Goal: Check status: Check status

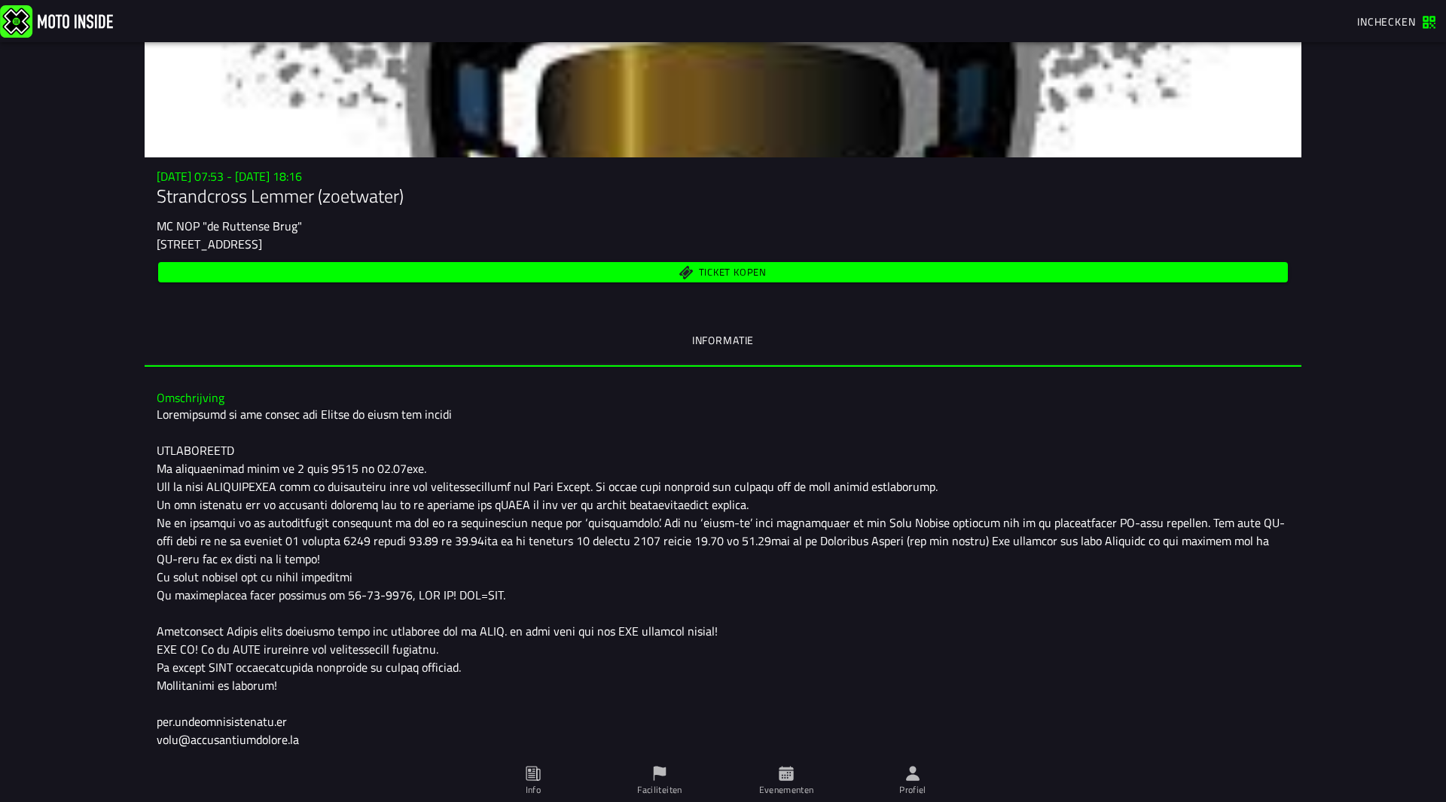
scroll to position [267, 0]
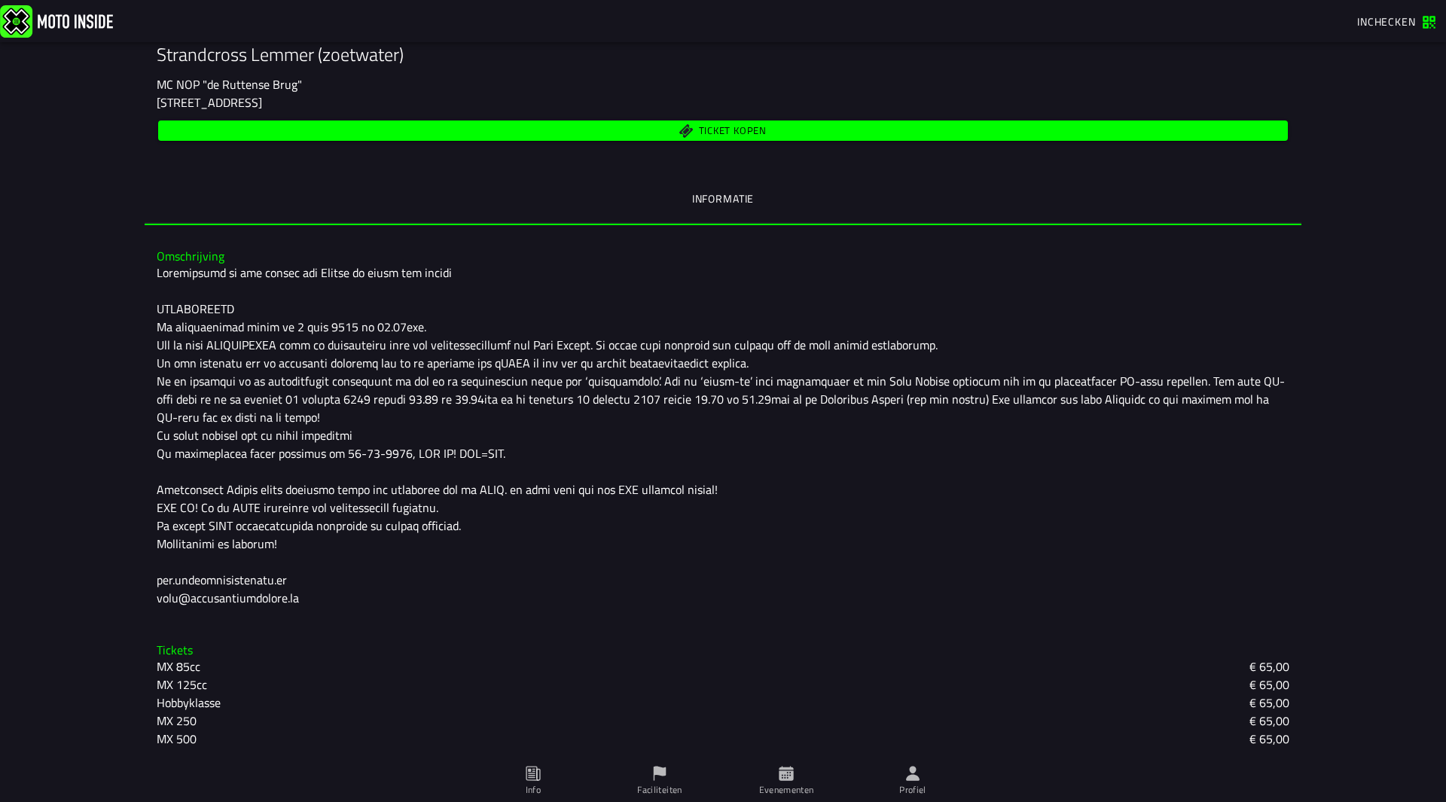
click at [911, 768] on icon at bounding box center [913, 773] width 14 height 14
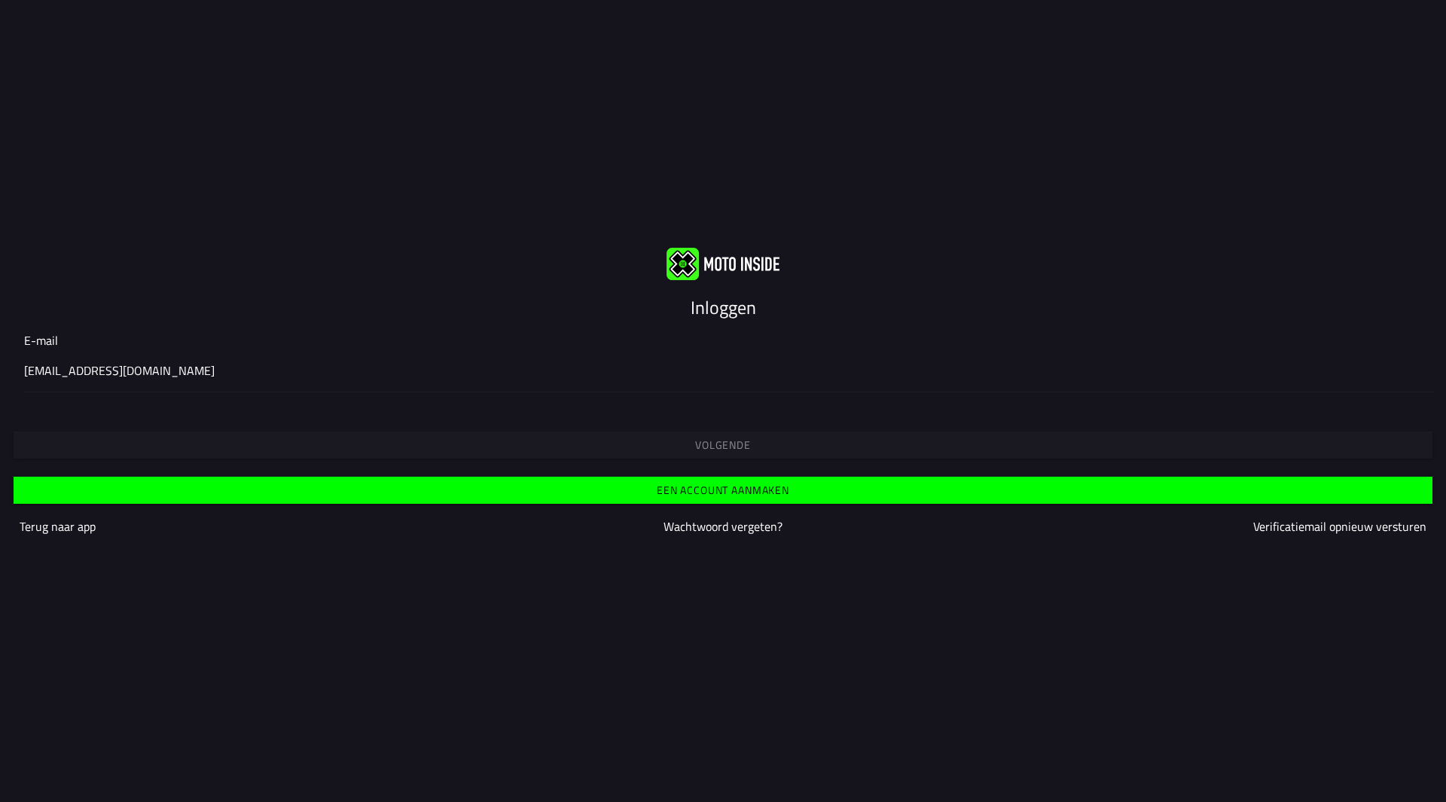
type input "[EMAIL_ADDRESS][DOMAIN_NAME]"
click at [725, 432] on button "Volgende" at bounding box center [723, 445] width 1419 height 27
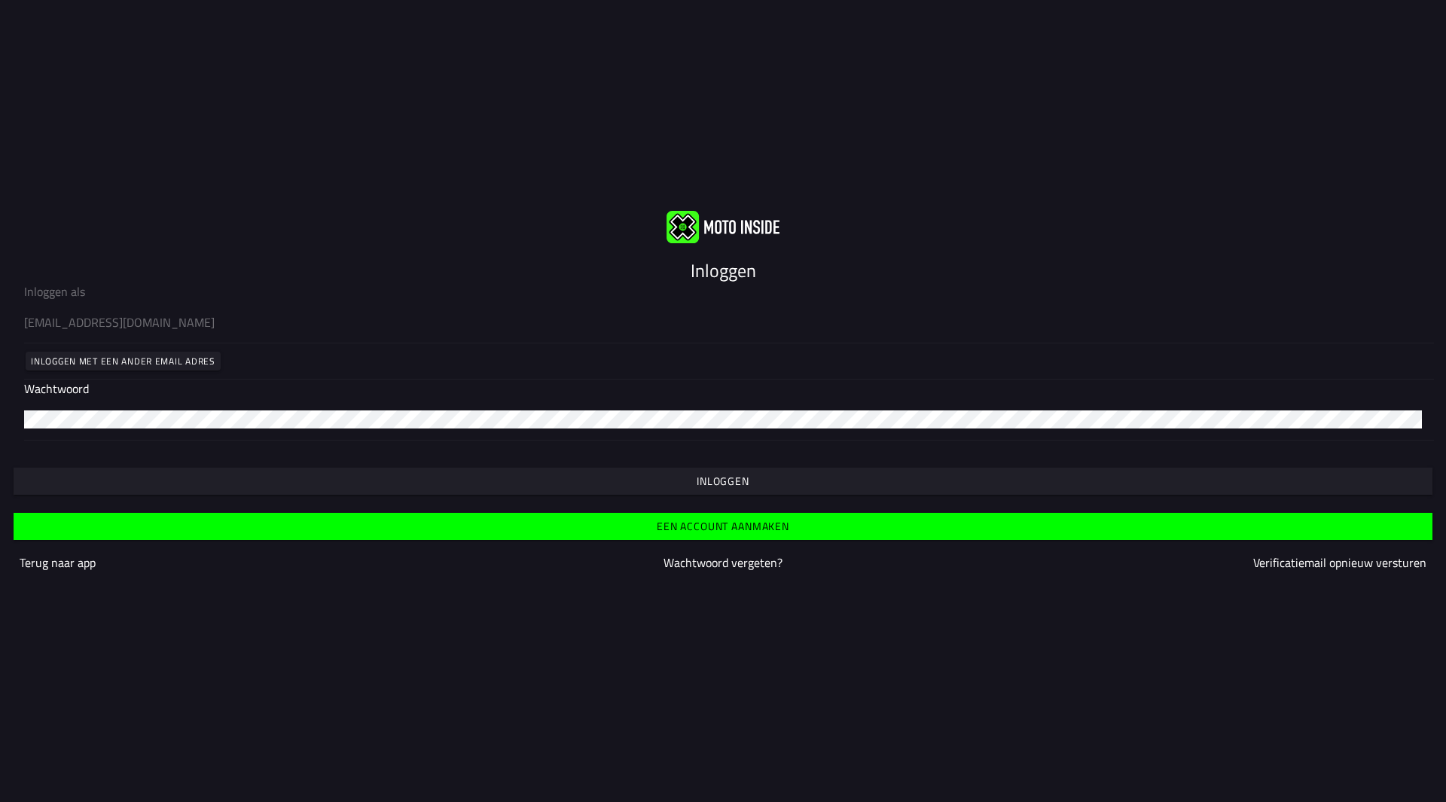
click at [777, 468] on button "Inloggen" at bounding box center [723, 481] width 1419 height 27
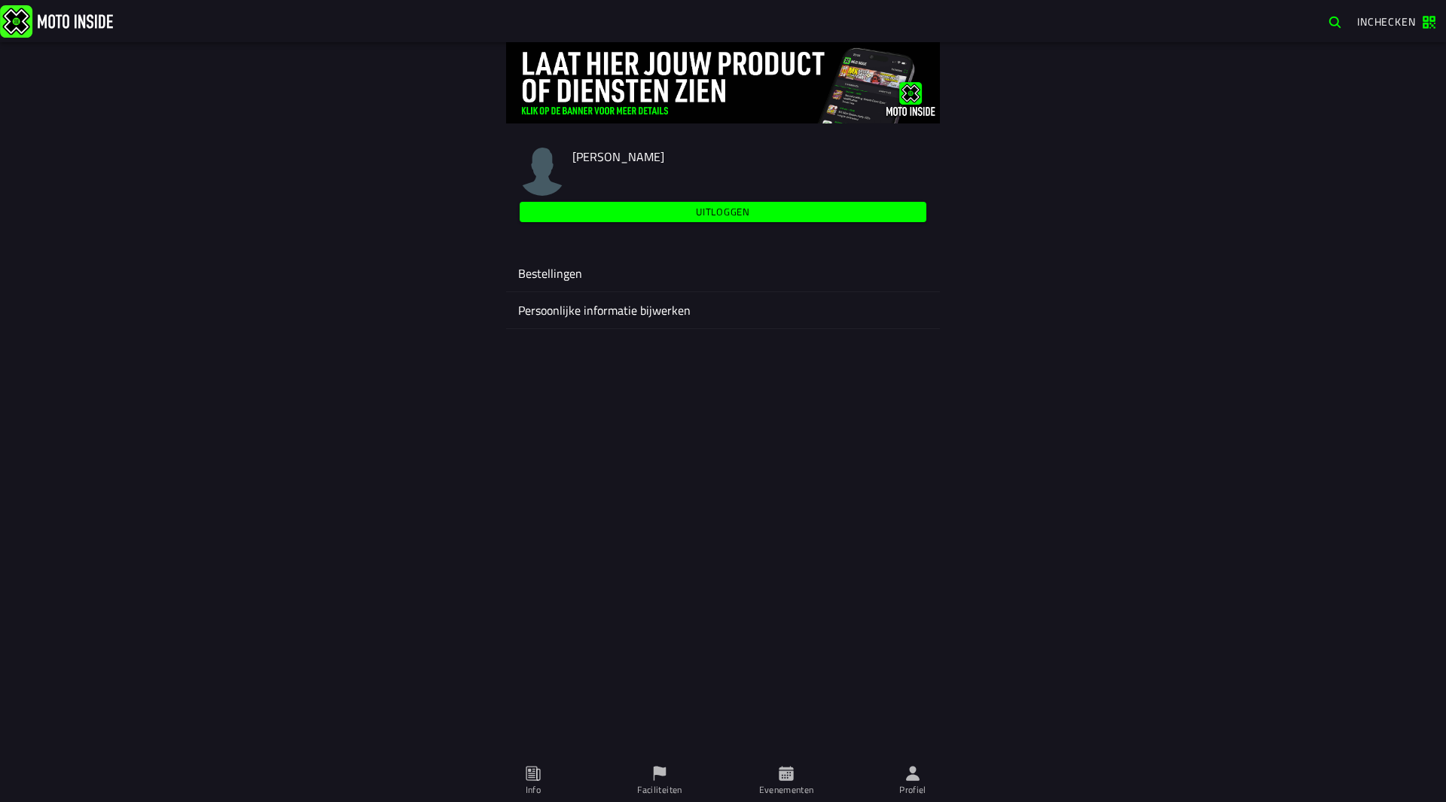
click at [569, 270] on ion-label "Bestellingen" at bounding box center [723, 273] width 410 height 18
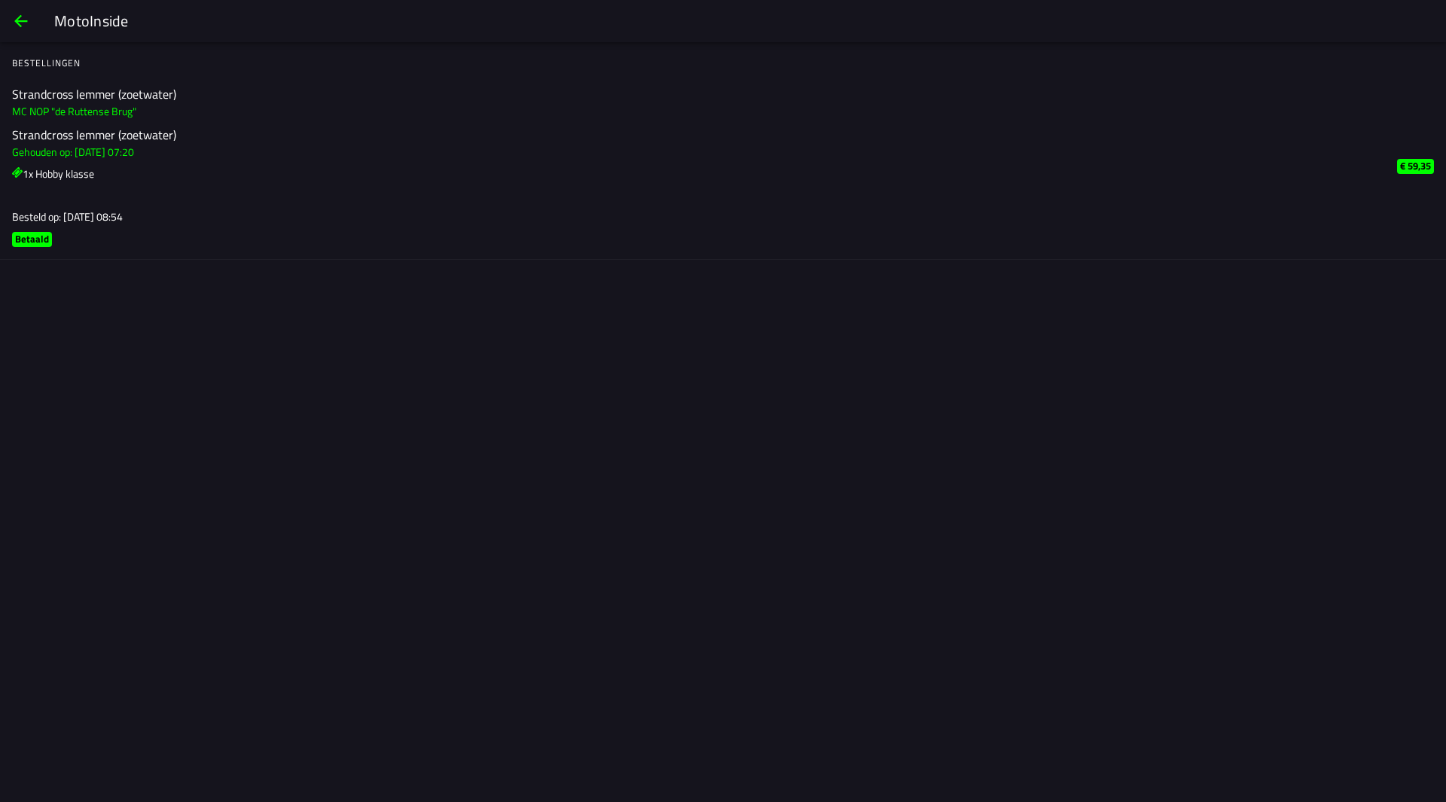
click at [34, 113] on h3 "MC NOP "de Ruttense Brug"" at bounding box center [698, 111] width 1373 height 16
click at [41, 246] on ion-badge "Betaald" at bounding box center [32, 239] width 40 height 15
click at [0, 0] on slot "€ 59,35" at bounding box center [0, 0] width 0 height 0
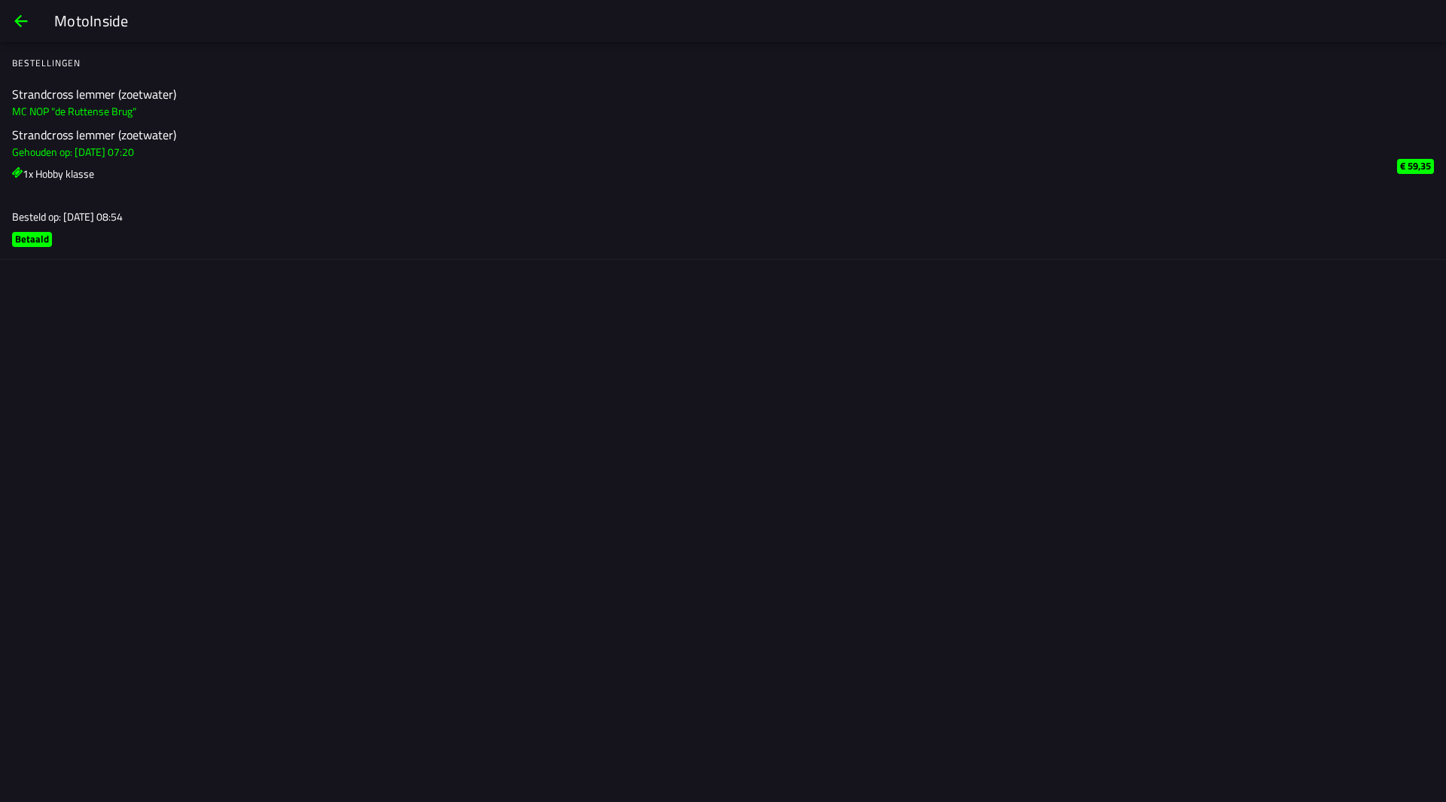
click at [0, 0] on slot "€ 59,35" at bounding box center [0, 0] width 0 height 0
click at [14, 19] on span "back" at bounding box center [21, 21] width 18 height 36
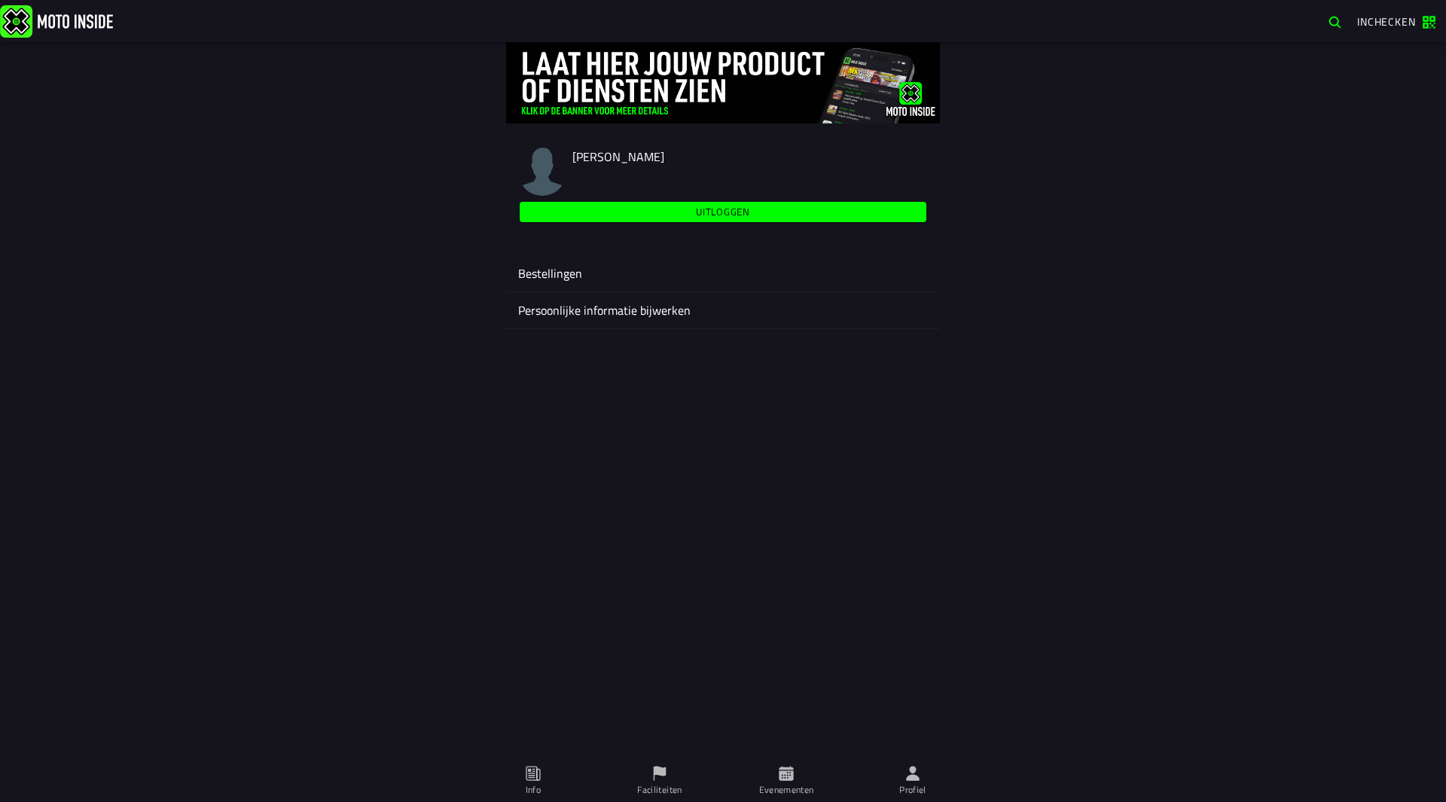
click at [526, 783] on span "Info" at bounding box center [533, 781] width 108 height 42
